Goal: Task Accomplishment & Management: Manage account settings

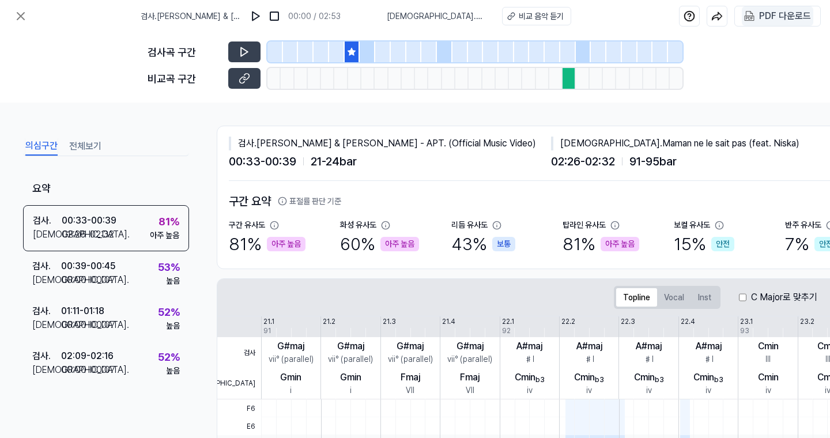
scroll to position [313, 106]
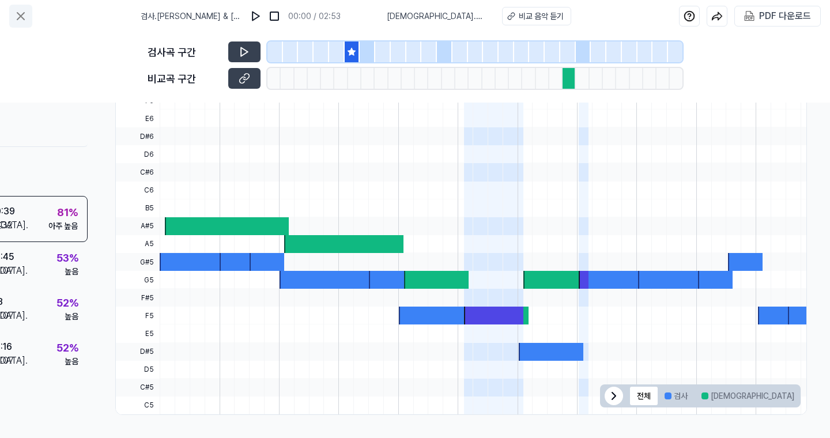
click at [16, 21] on icon at bounding box center [21, 16] width 14 height 14
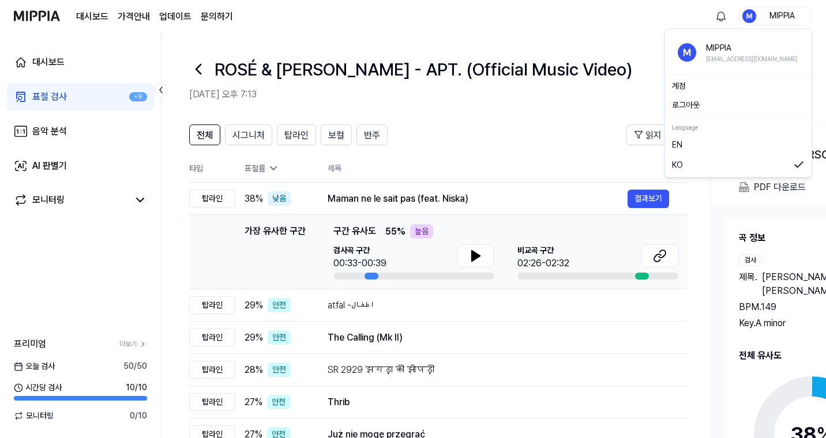
click at [783, 21] on div "MIPPIA" at bounding box center [781, 15] width 45 height 13
click at [708, 108] on button "로그아웃" at bounding box center [738, 105] width 133 height 12
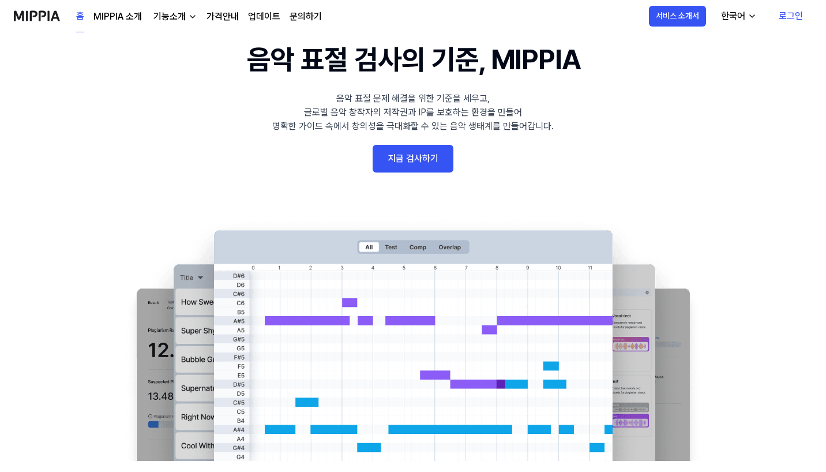
scroll to position [40, 0]
